Goal: Information Seeking & Learning: Check status

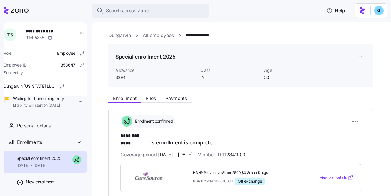
scroll to position [109, 0]
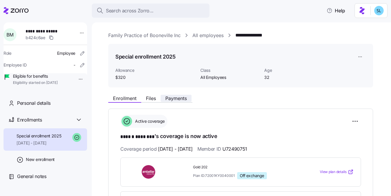
click at [181, 96] on span "Payments" at bounding box center [175, 98] width 21 height 5
click at [180, 101] on button "Payments" at bounding box center [176, 98] width 31 height 7
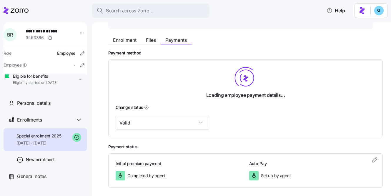
scroll to position [85, 0]
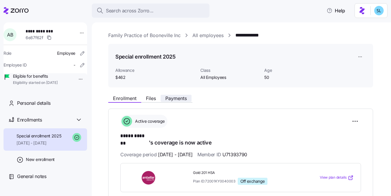
click at [188, 96] on button "Payments" at bounding box center [176, 98] width 31 height 7
click at [181, 100] on span "Payments" at bounding box center [175, 98] width 21 height 5
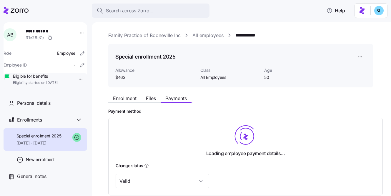
scroll to position [85, 0]
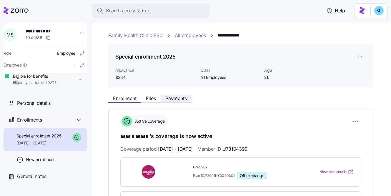
click at [180, 97] on span "Payments" at bounding box center [175, 98] width 21 height 5
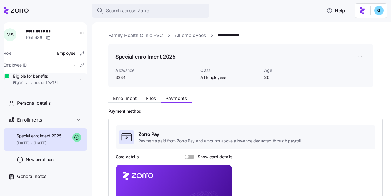
scroll to position [85, 0]
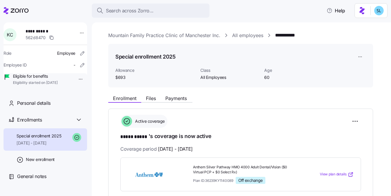
click at [185, 94] on div "Enrollment Files Payments" at bounding box center [240, 97] width 265 height 11
click at [182, 96] on span "Payments" at bounding box center [175, 98] width 21 height 5
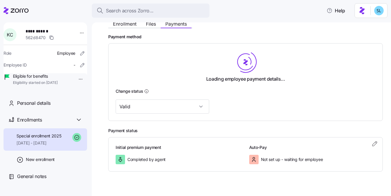
scroll to position [85, 0]
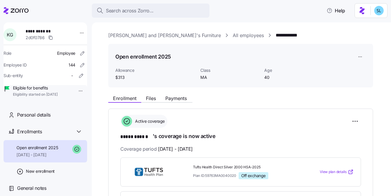
scroll to position [24, 0]
